Goal: Use online tool/utility: Utilize a website feature to perform a specific function

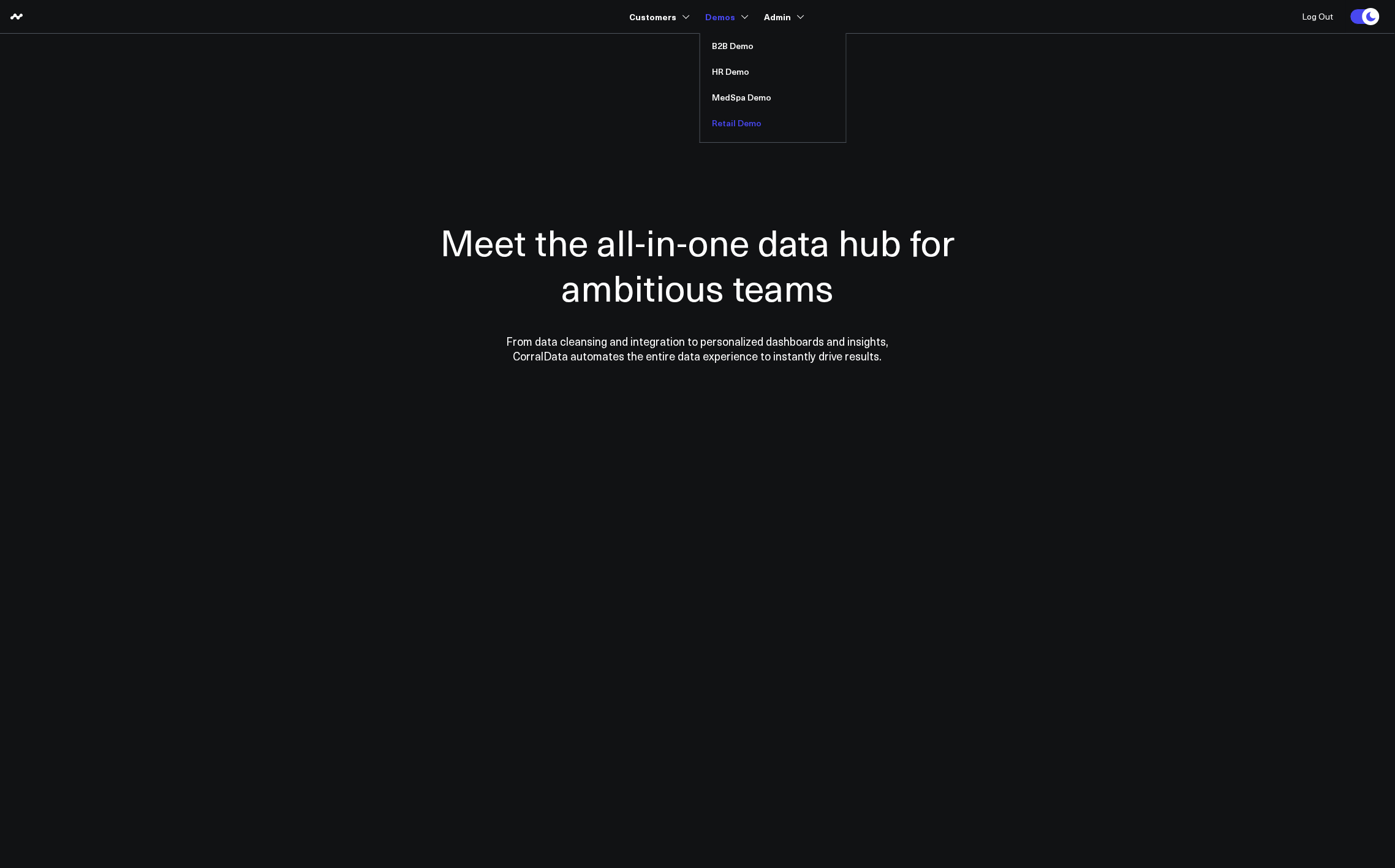
click at [738, 127] on link "Retail Demo" at bounding box center [773, 123] width 146 height 26
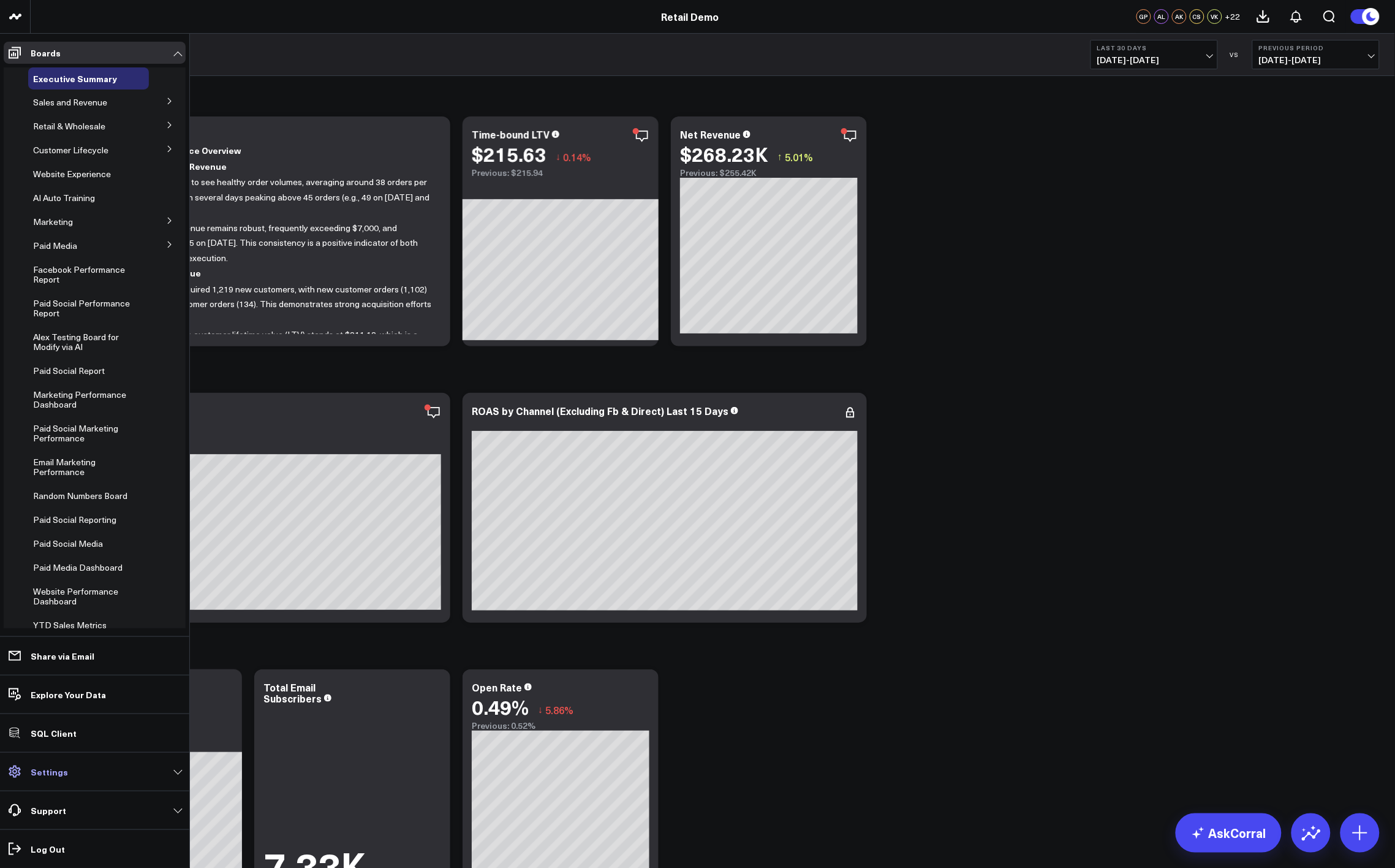
click at [67, 776] on link "Settings" at bounding box center [94, 771] width 182 height 22
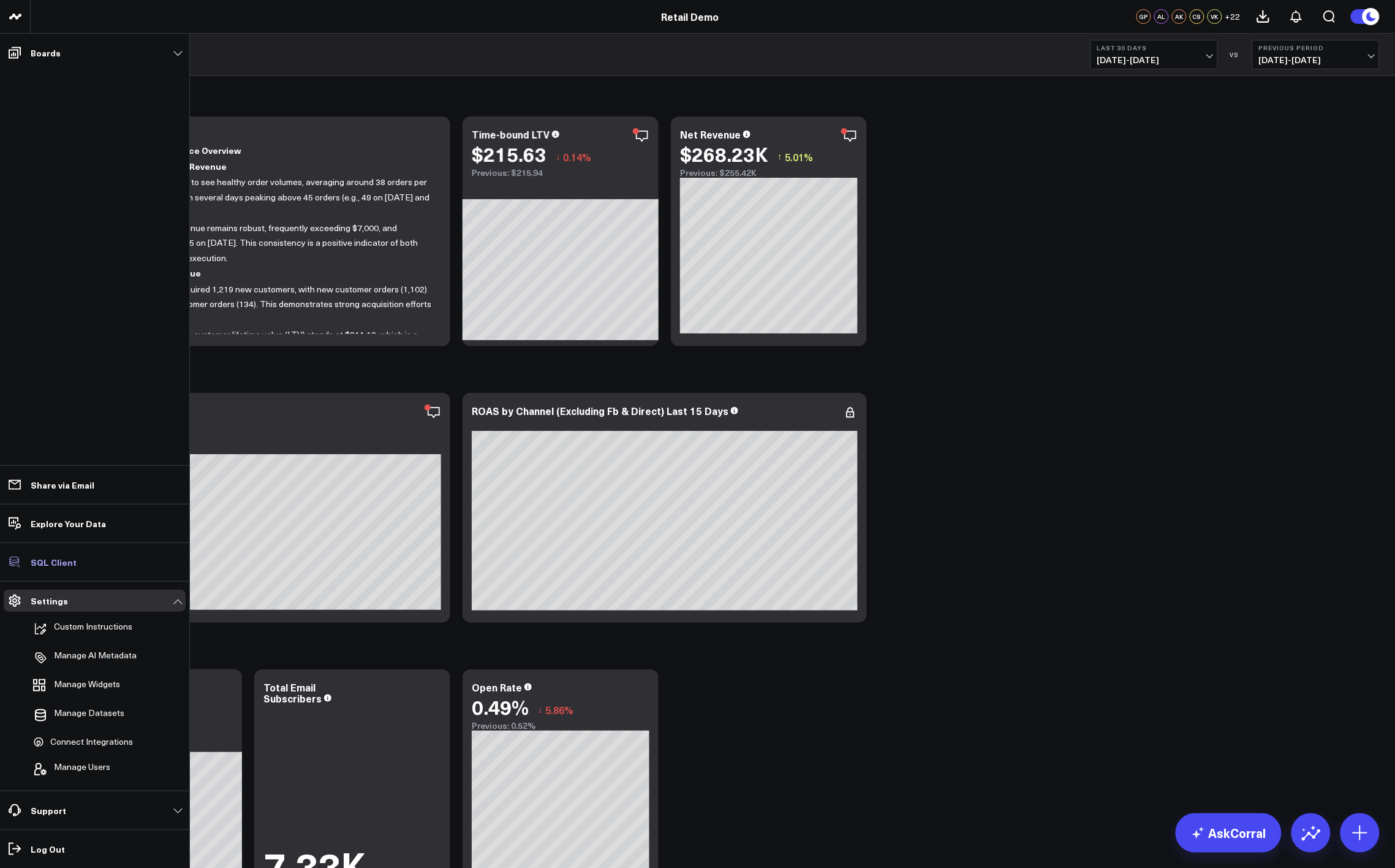
click at [64, 566] on p "SQL Client" at bounding box center [54, 562] width 46 height 10
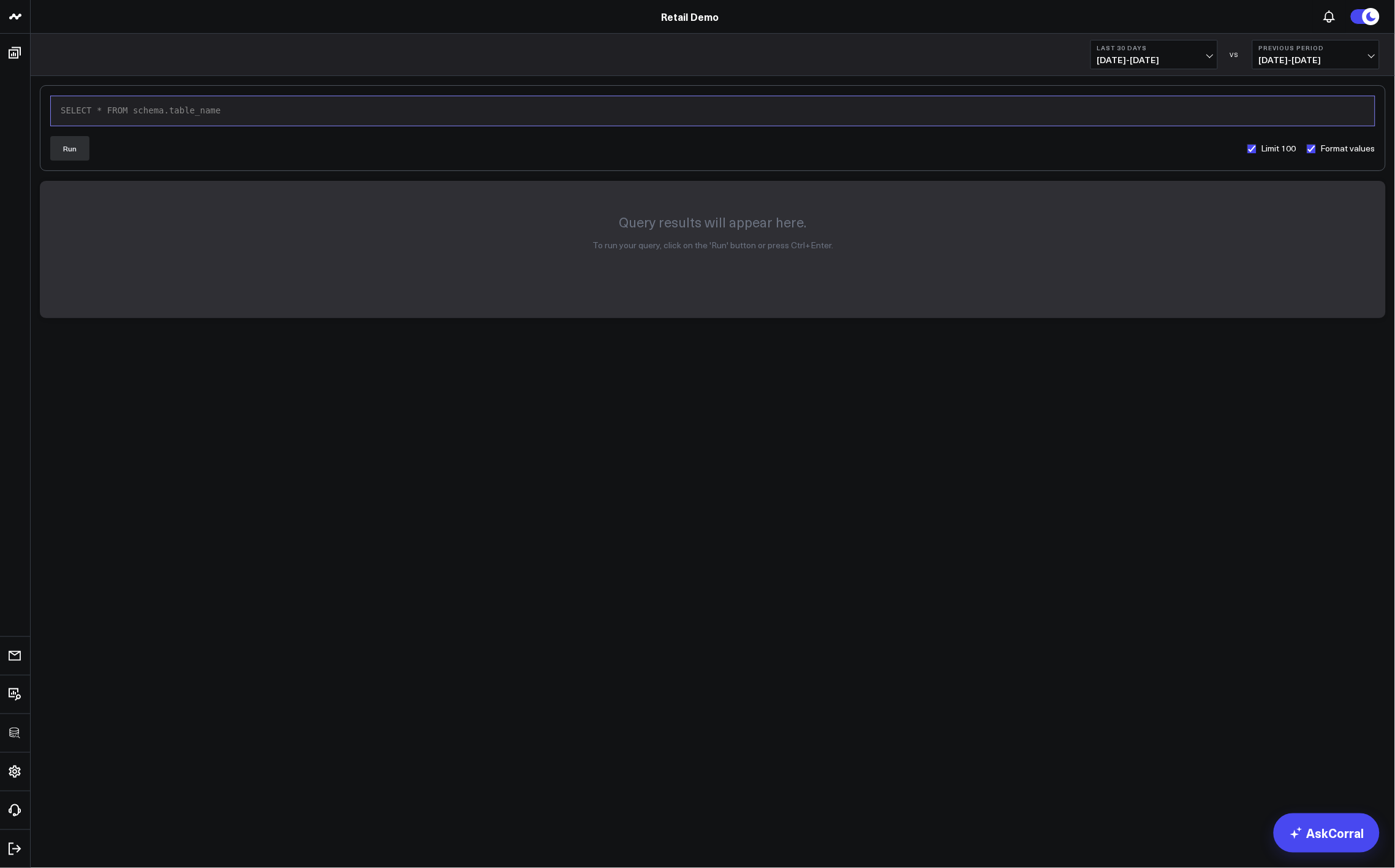
click at [467, 111] on div "SELECT * FROM schema.table_name" at bounding box center [712, 111] width 1312 height 12
click at [449, 527] on body "3725 Test 829 Studios Accenture Acme Industrial Activant Capital ADVENT Agricul…" at bounding box center [697, 434] width 1395 height 868
click at [751, 339] on div "9 1 › SELECT * FROM retail_demo. Run Limit 100 Format values Query results will…" at bounding box center [713, 234] width 1365 height 315
click at [414, 515] on body "3725 Test 829 Studios Accenture Acme Industrial Activant Capital ADVENT Agricul…" at bounding box center [697, 434] width 1395 height 868
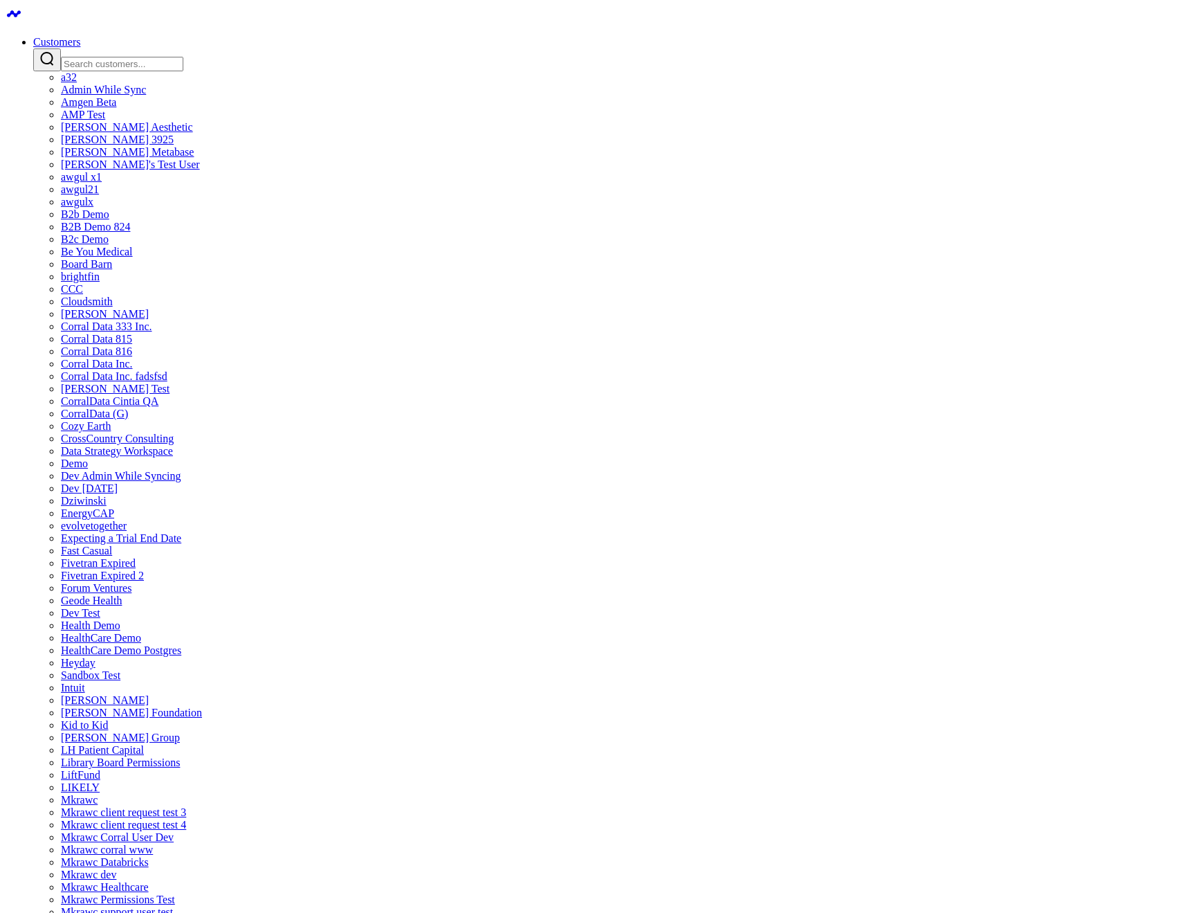
type input "[PERSON_NAME]"
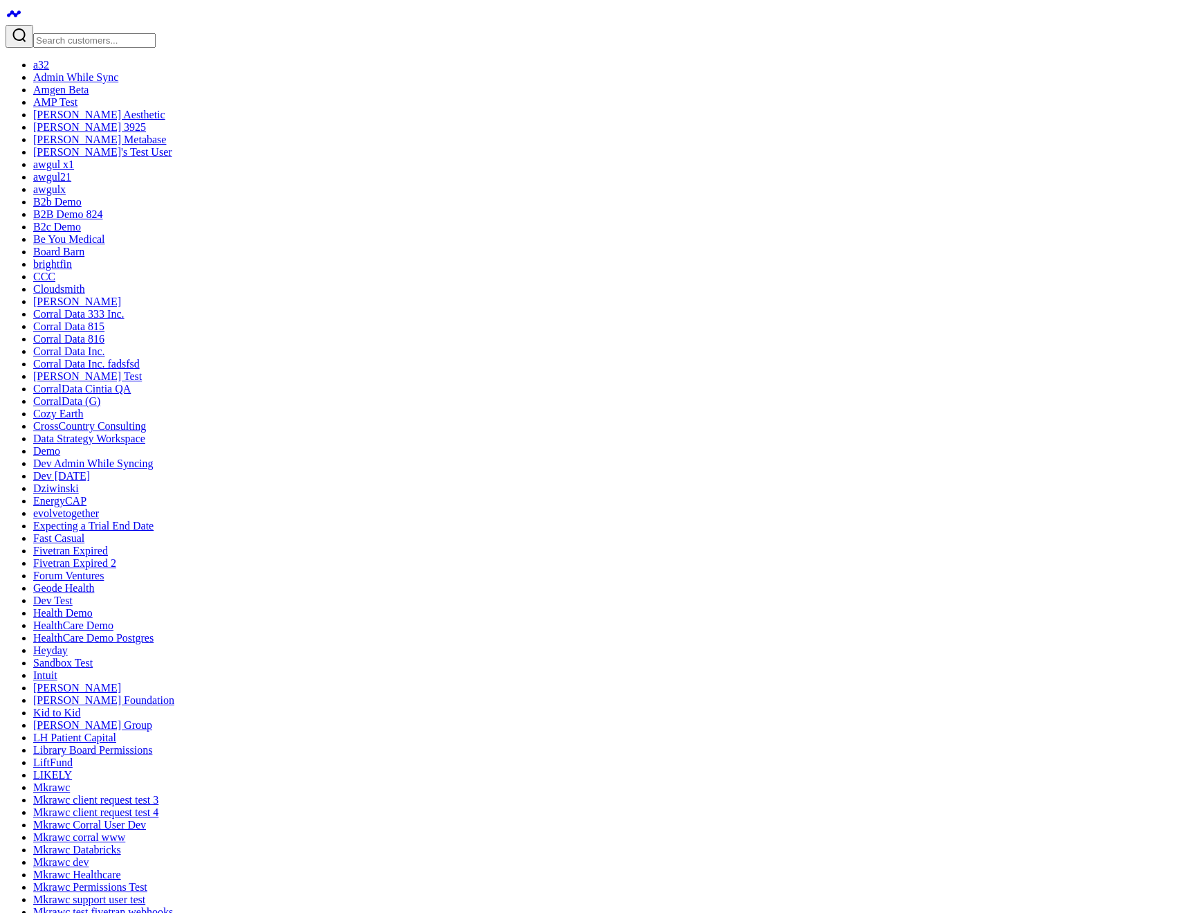
type textarea "Make a dashboard for my top performing insights"
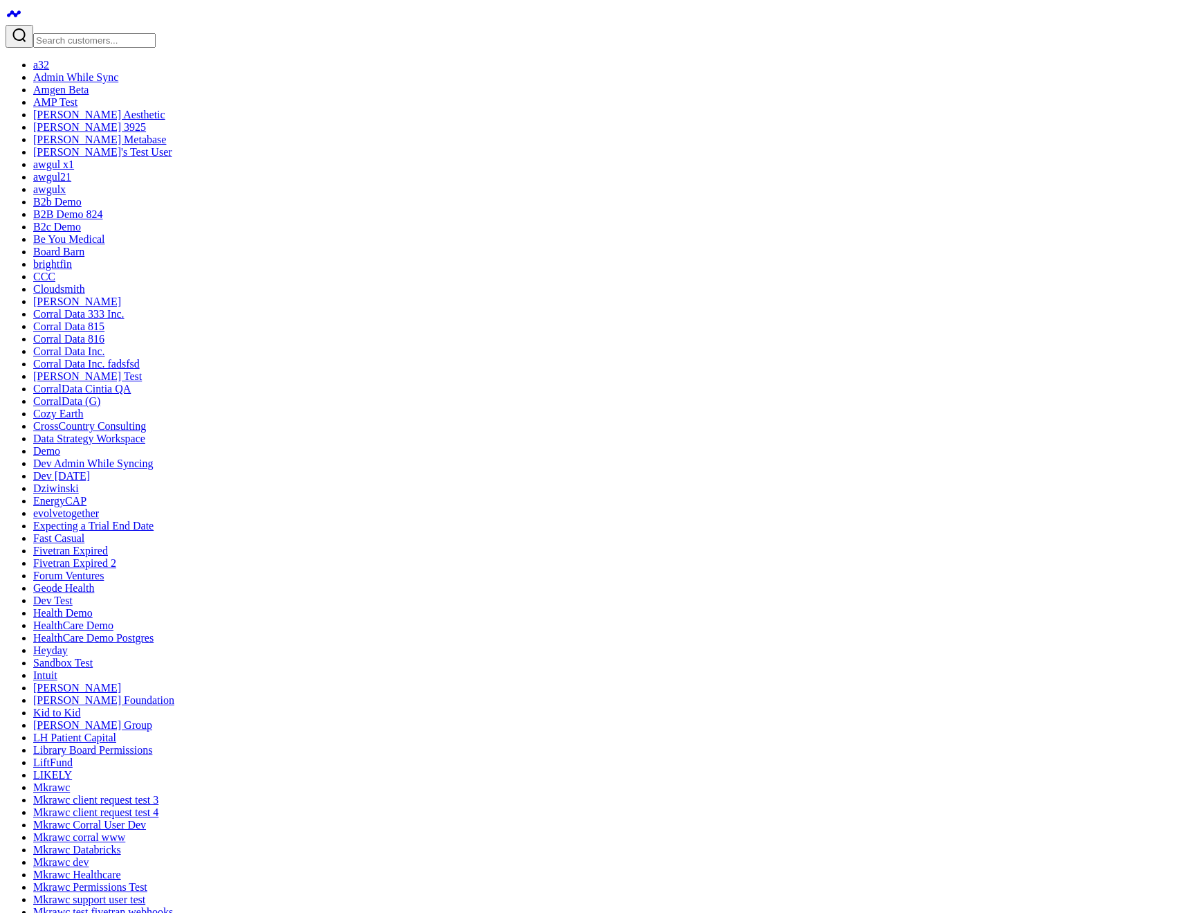
type textarea "build a roas board"
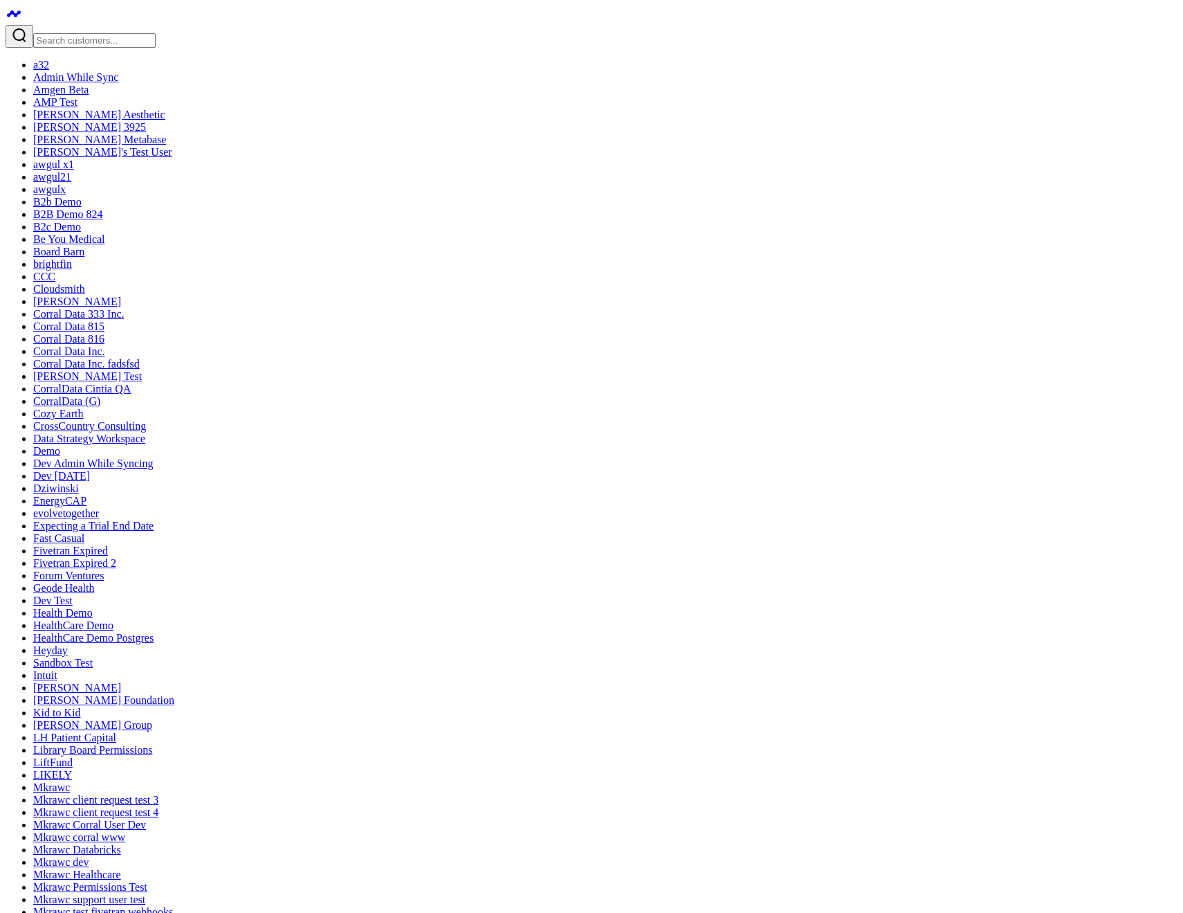
drag, startPoint x: 659, startPoint y: 240, endPoint x: 700, endPoint y: 229, distance: 42.3
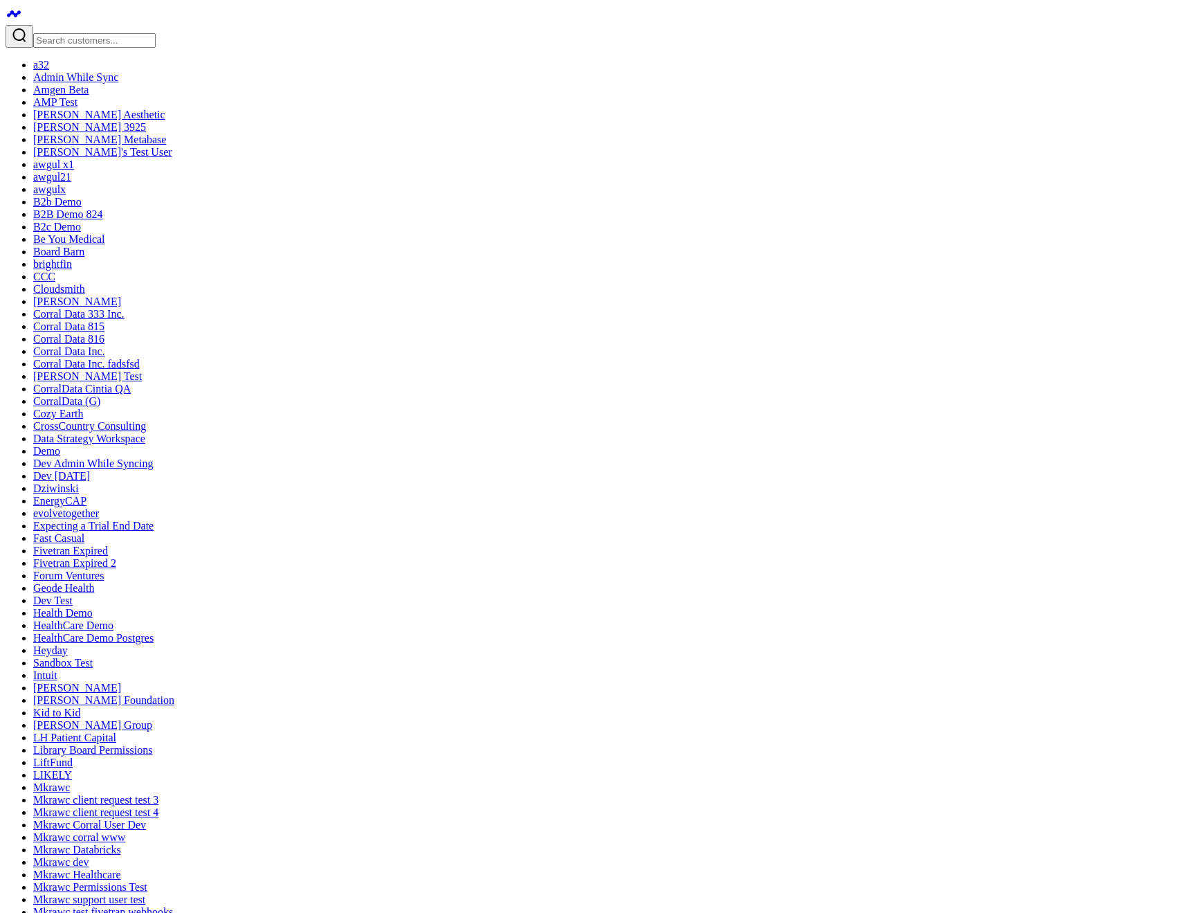
type textarea "hello world"
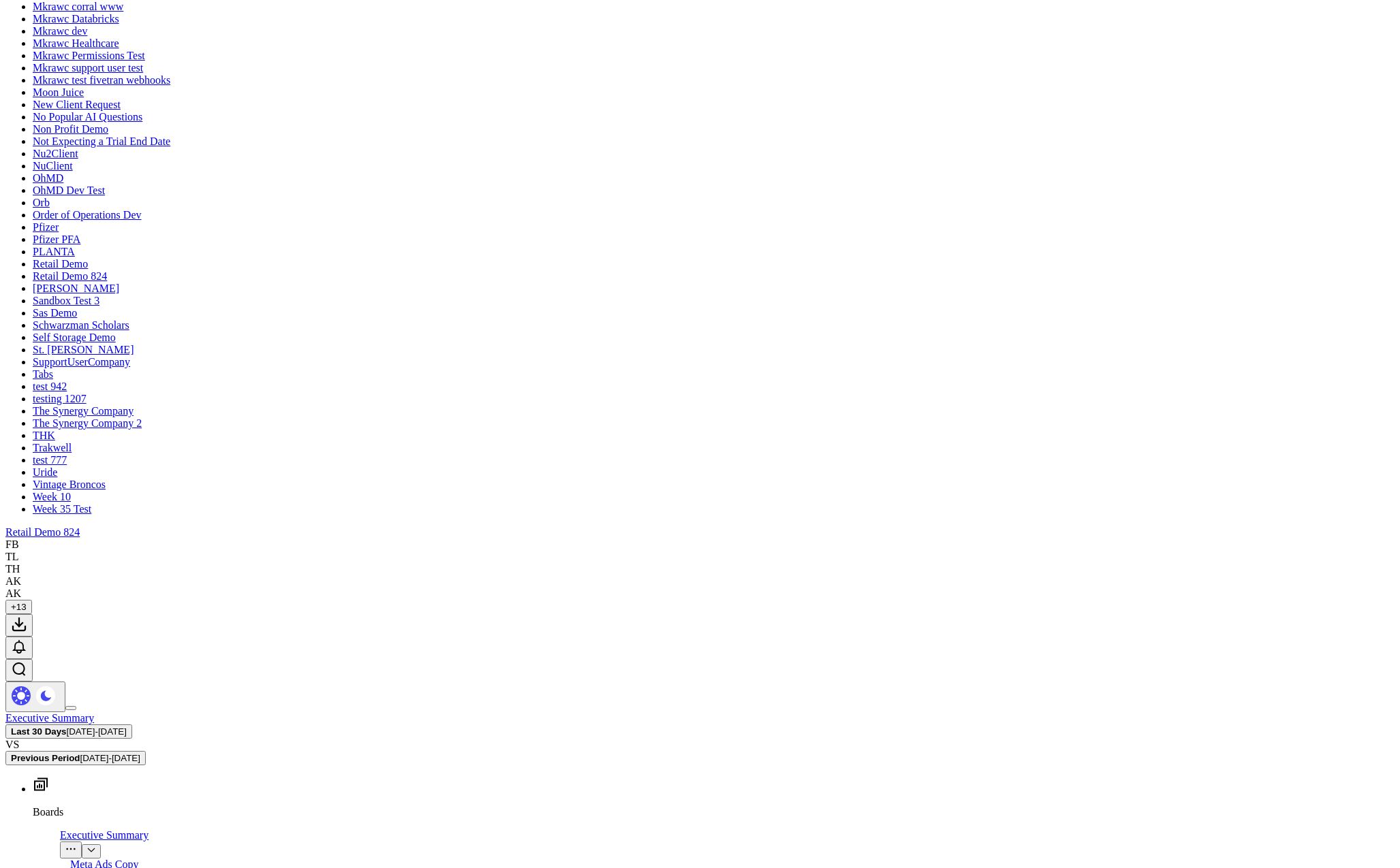
scroll to position [232, 0]
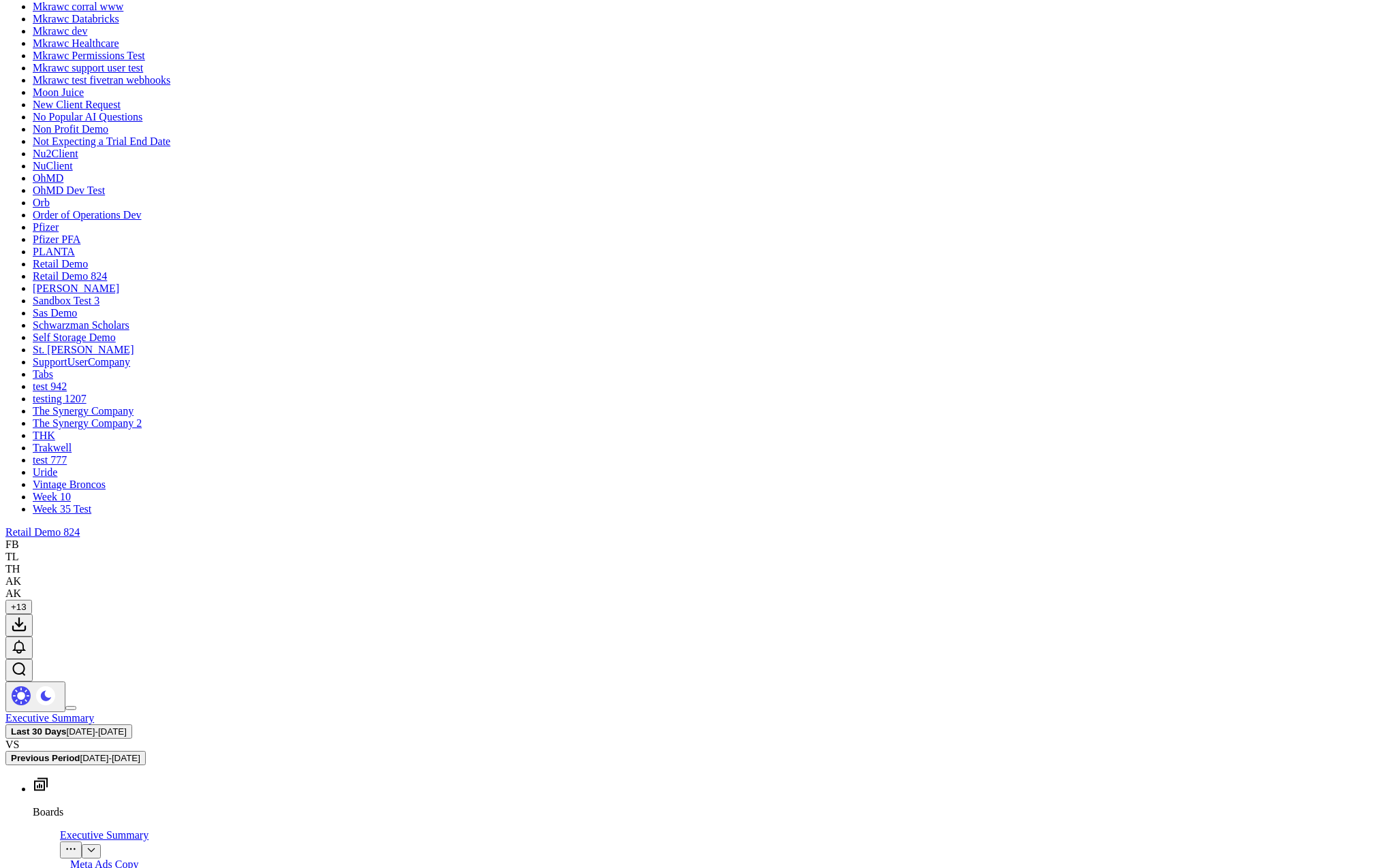
type textarea "top sources of revenue"
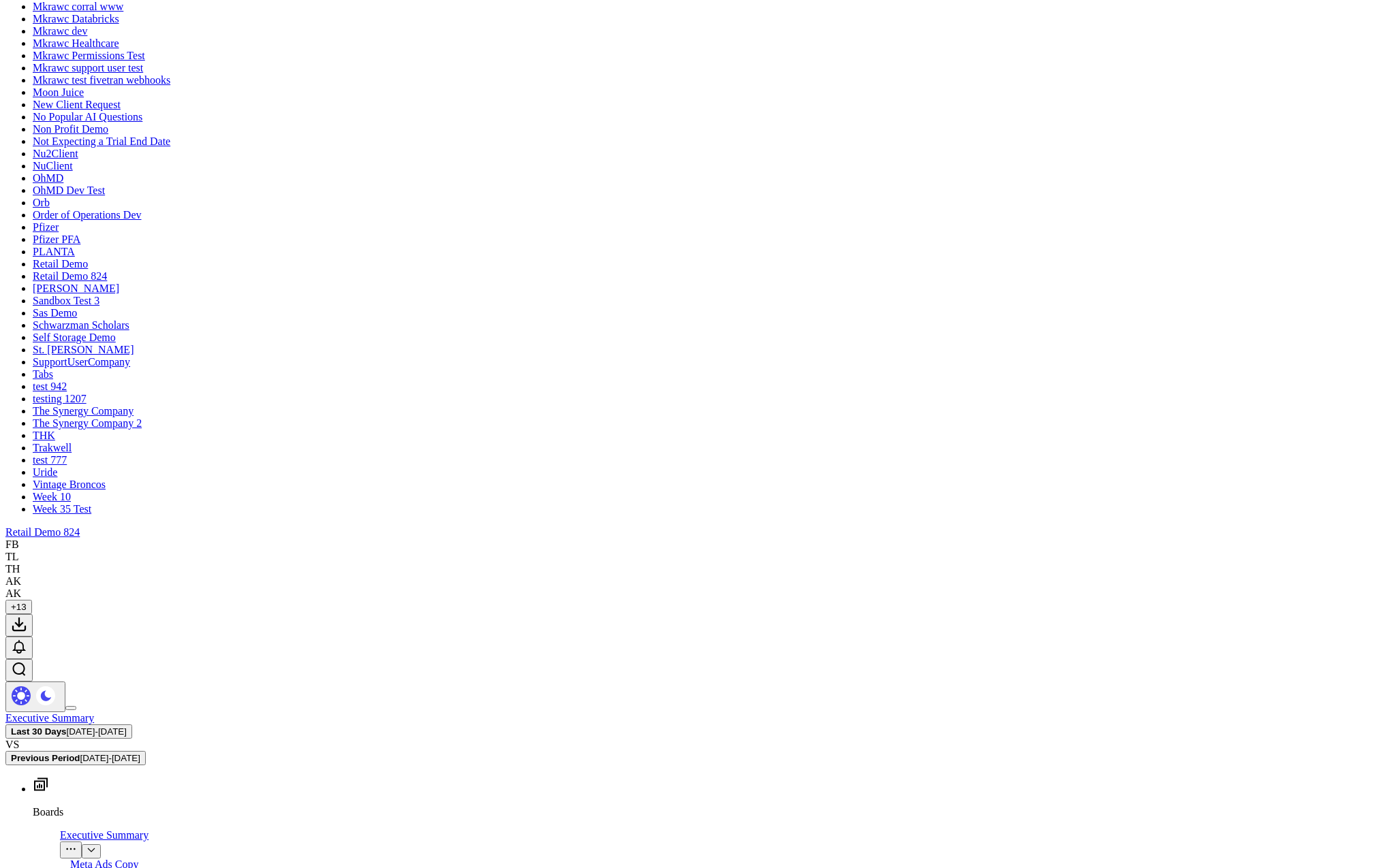
drag, startPoint x: 989, startPoint y: 409, endPoint x: 891, endPoint y: 391, distance: 99.6
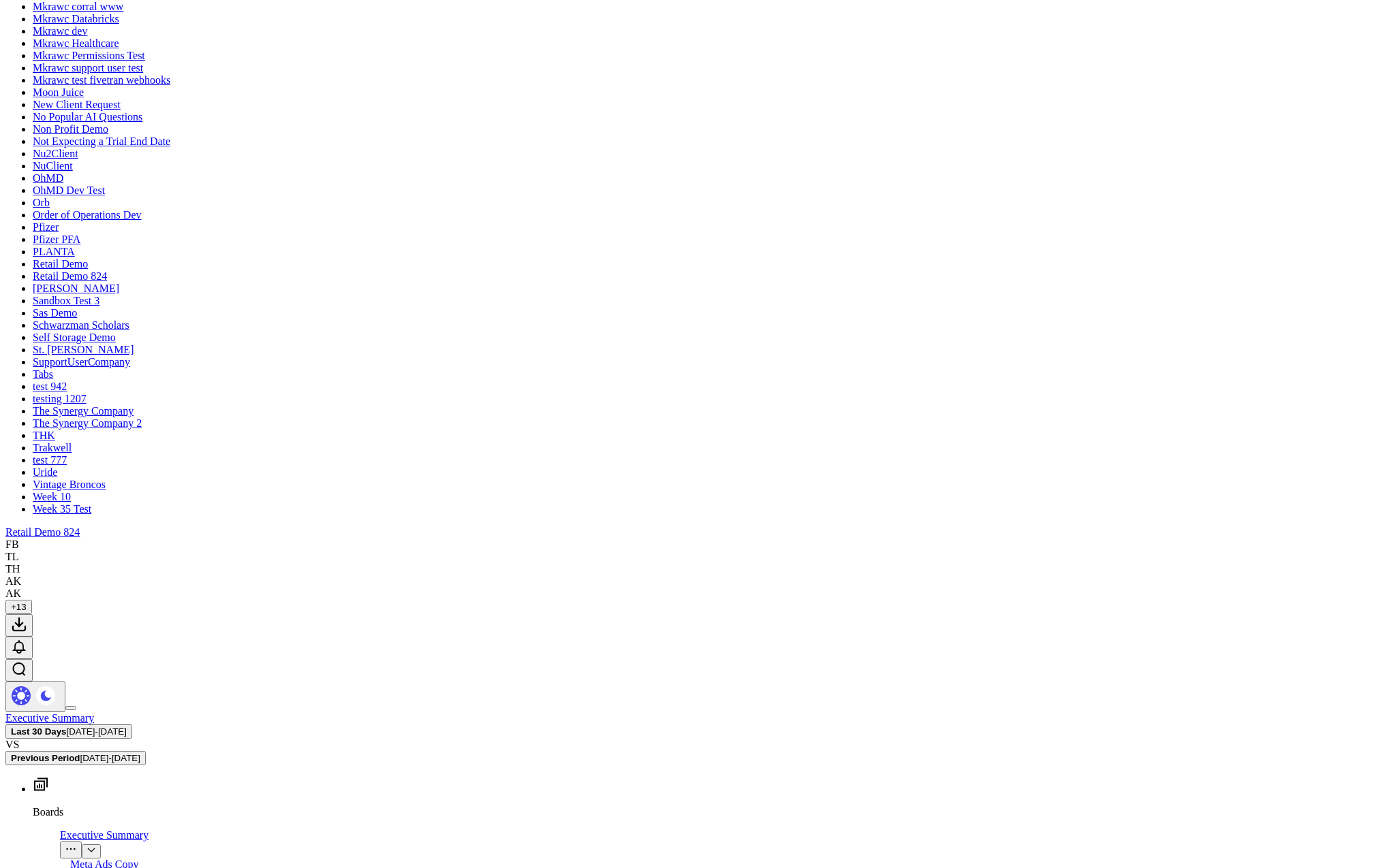
type textarea "what are my top sources of revenue?"
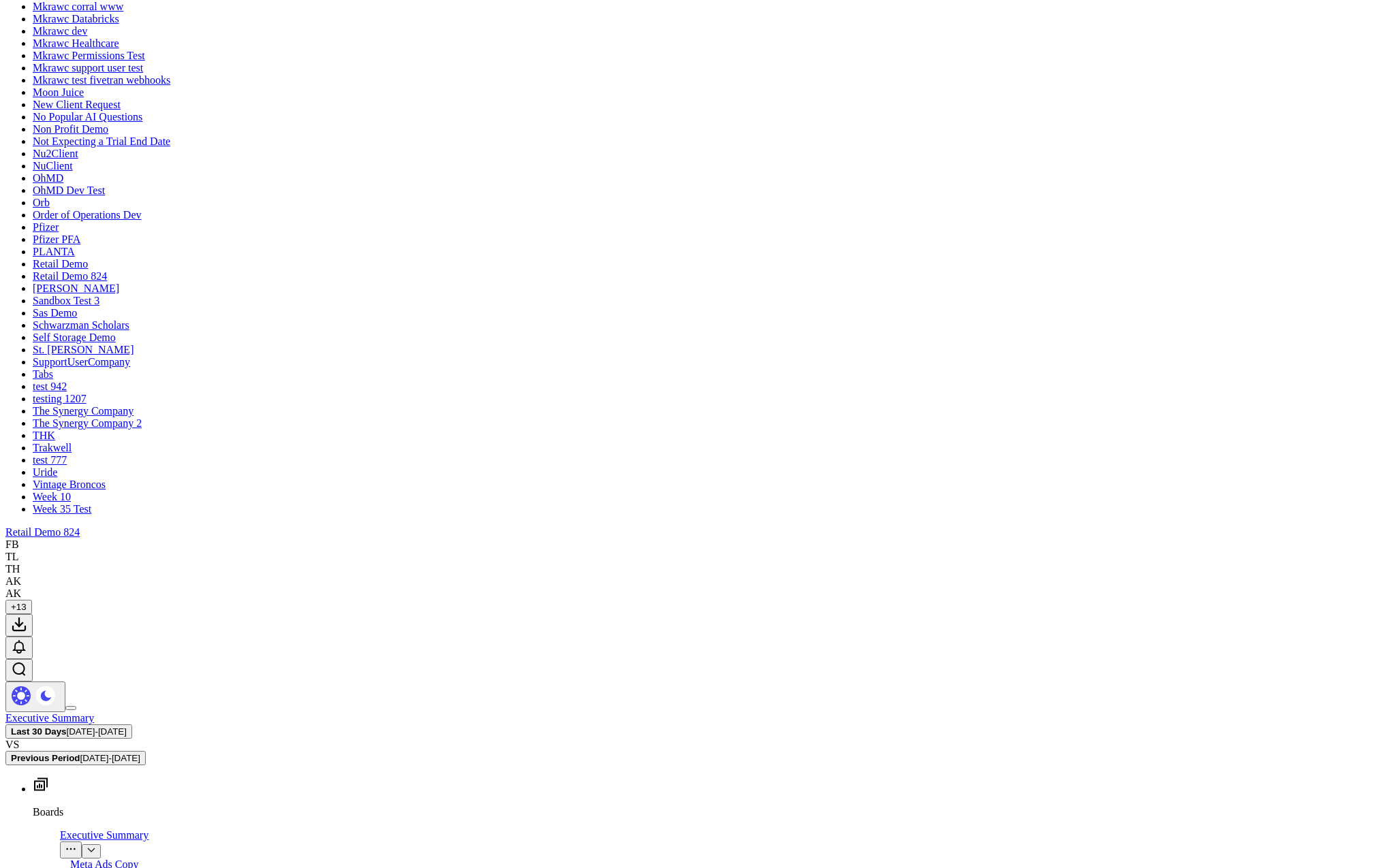
type textarea "what are my top sources of revenue?"
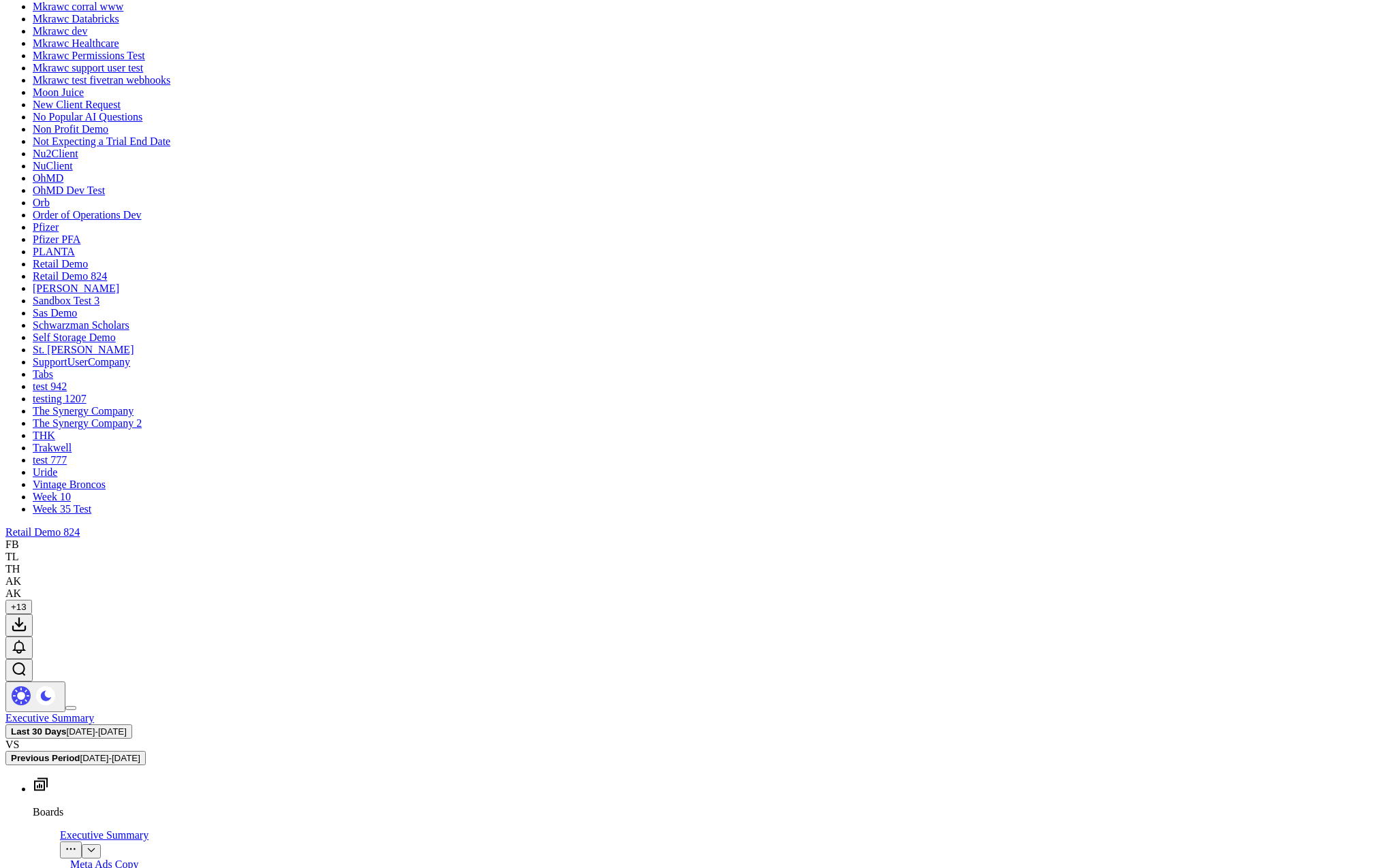
type textarea "make a revenue board"
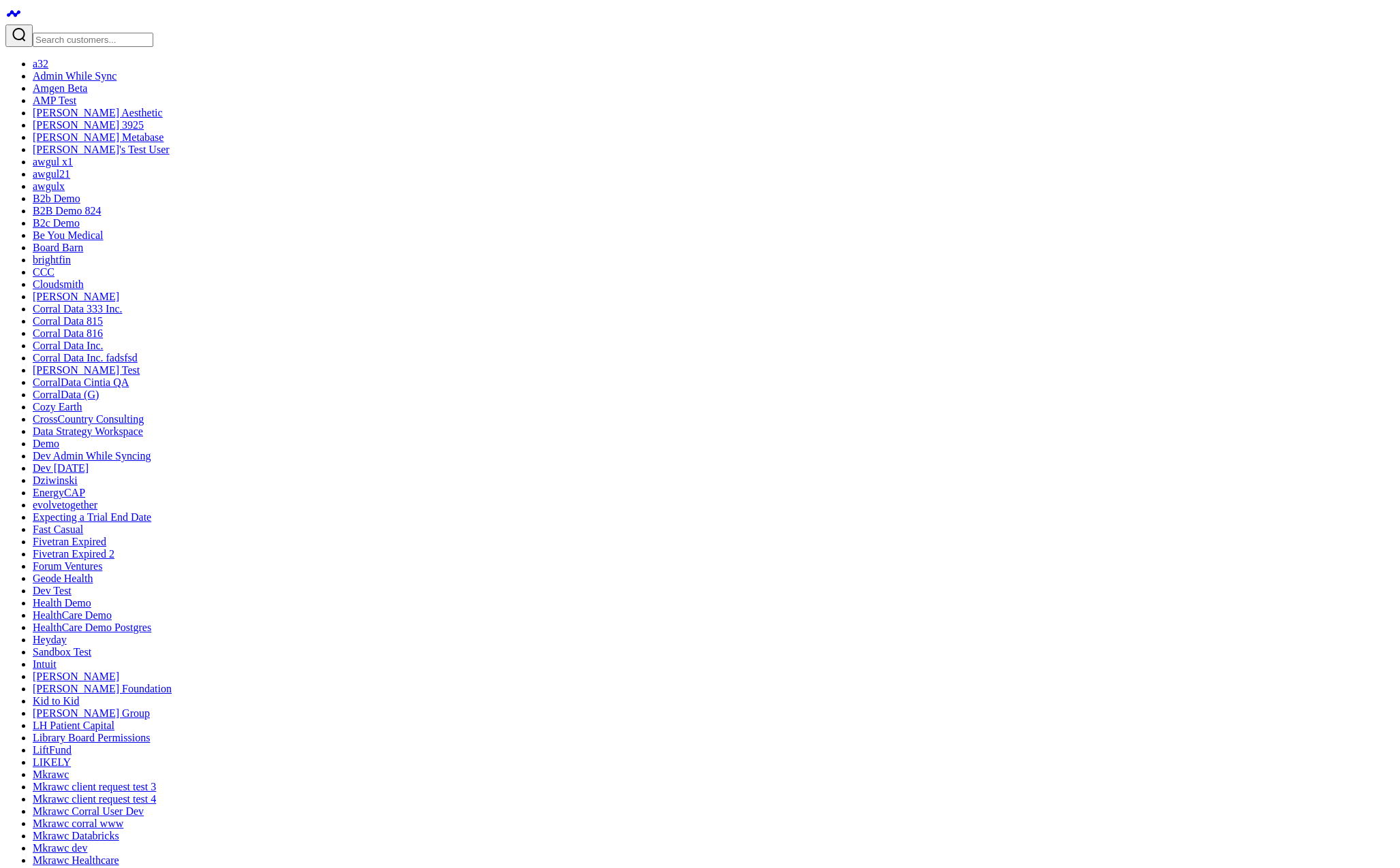
drag, startPoint x: 778, startPoint y: 331, endPoint x: 1021, endPoint y: 335, distance: 243.0
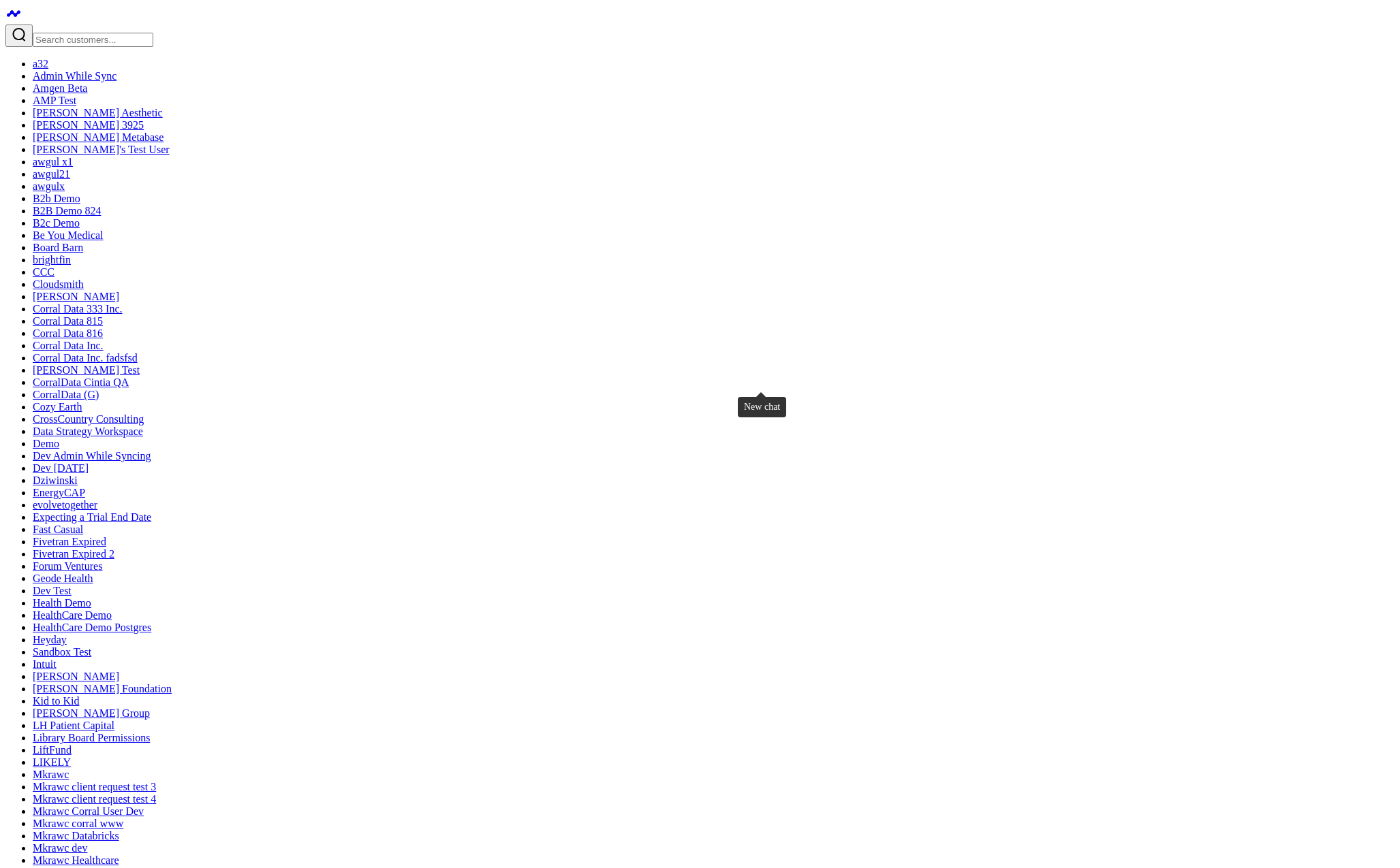
type textarea "make a revenue board"
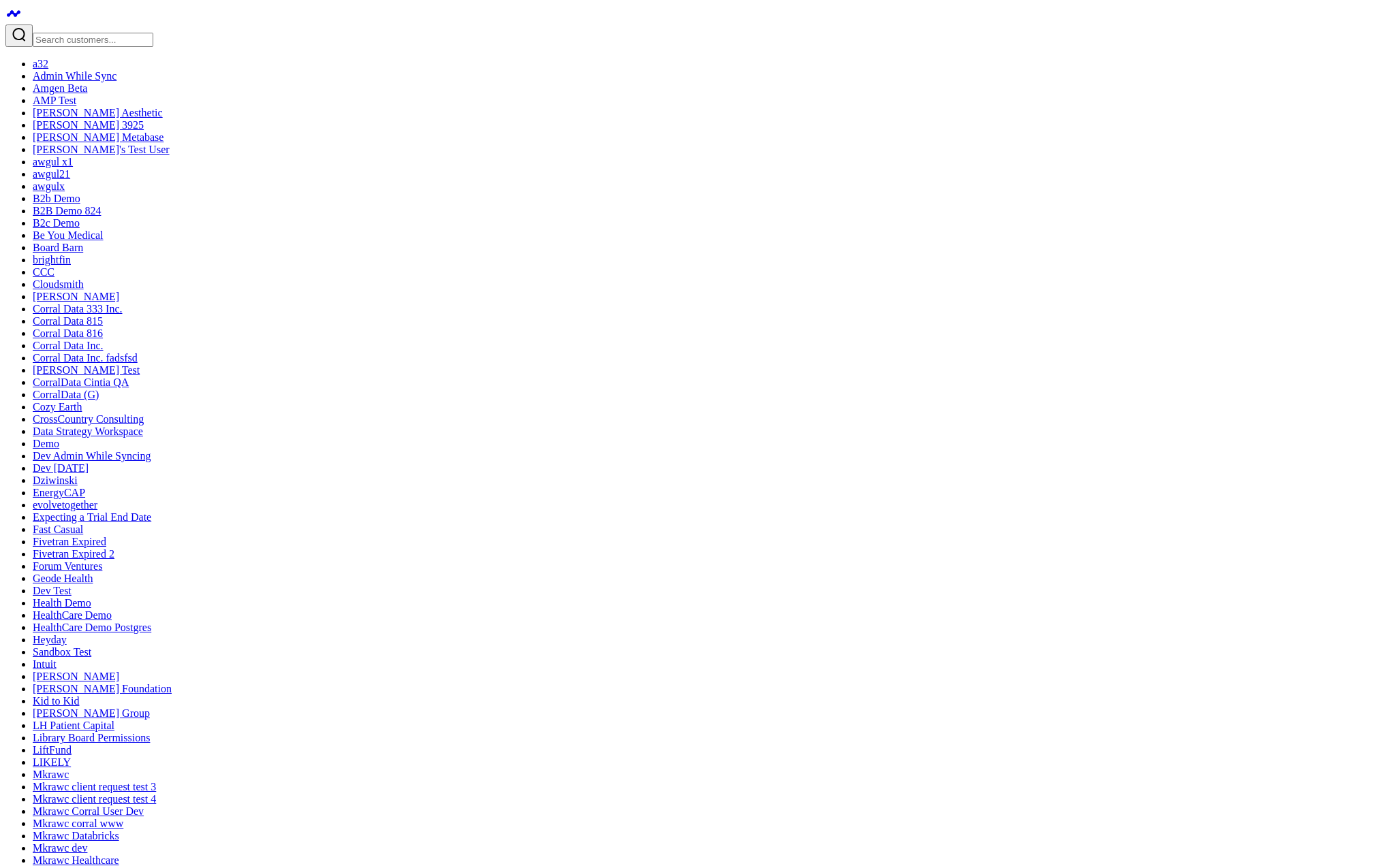
type textarea "make a traffic board"
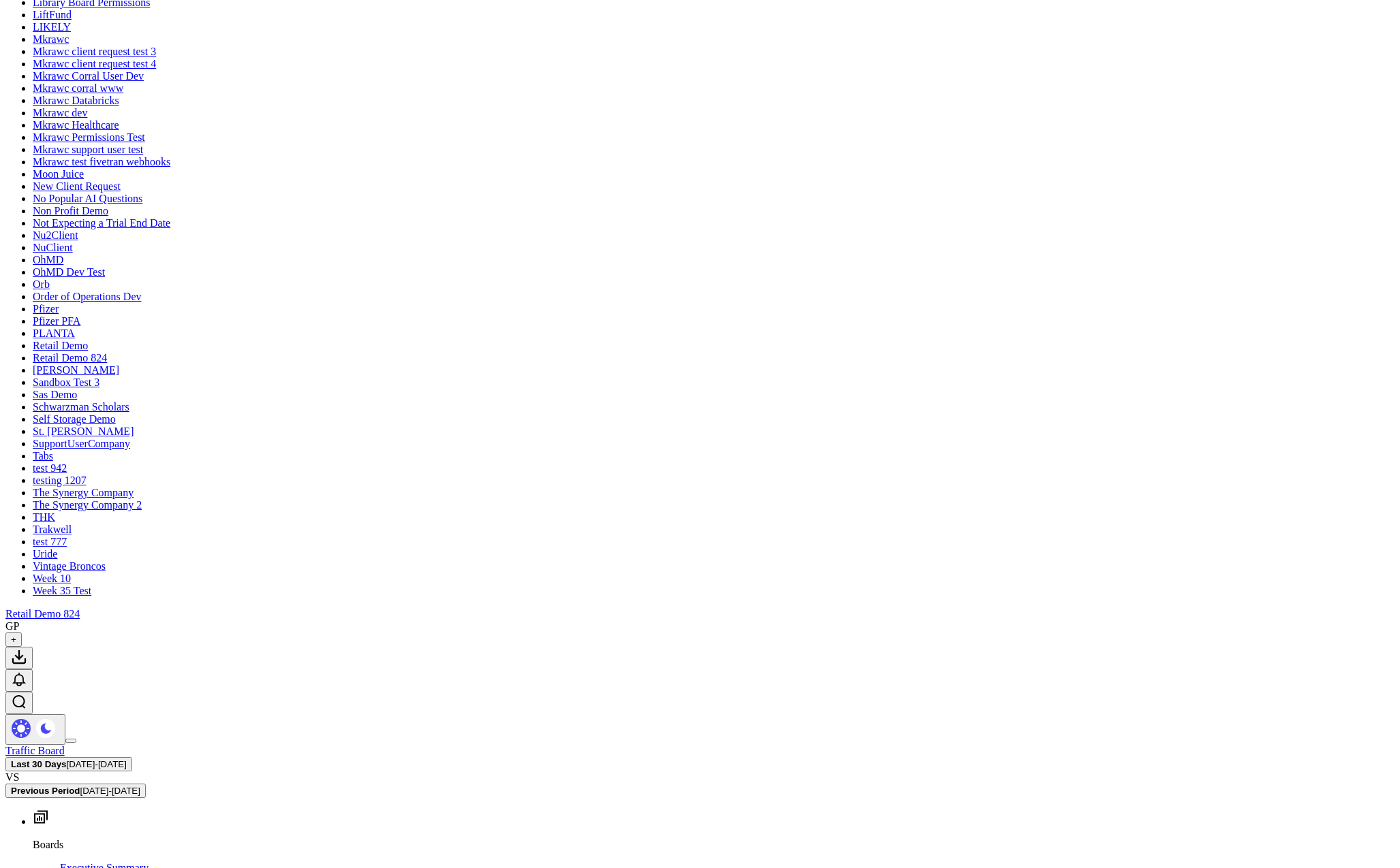
drag, startPoint x: 993, startPoint y: 379, endPoint x: 958, endPoint y: 386, distance: 35.7
